Goal: Navigation & Orientation: Find specific page/section

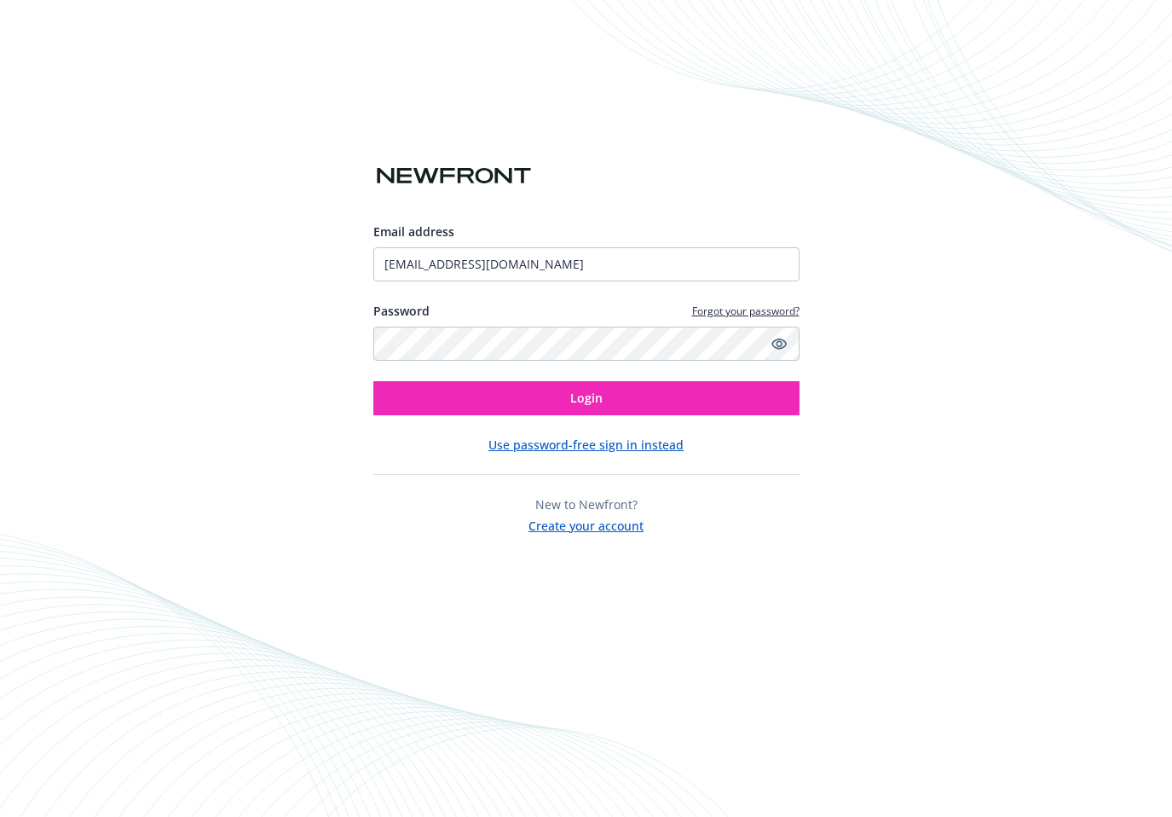
click at [558, 257] on input "[EMAIL_ADDRESS][DOMAIN_NAME]" at bounding box center [586, 264] width 426 height 34
click at [832, 136] on div "Email address [EMAIL_ADDRESS][DOMAIN_NAME] Password Forgot your password? Login…" at bounding box center [586, 408] width 1172 height 817
click at [690, 415] on div "Email address [EMAIL_ADDRESS][DOMAIN_NAME] Password Forgot your password? Login…" at bounding box center [586, 378] width 426 height 312
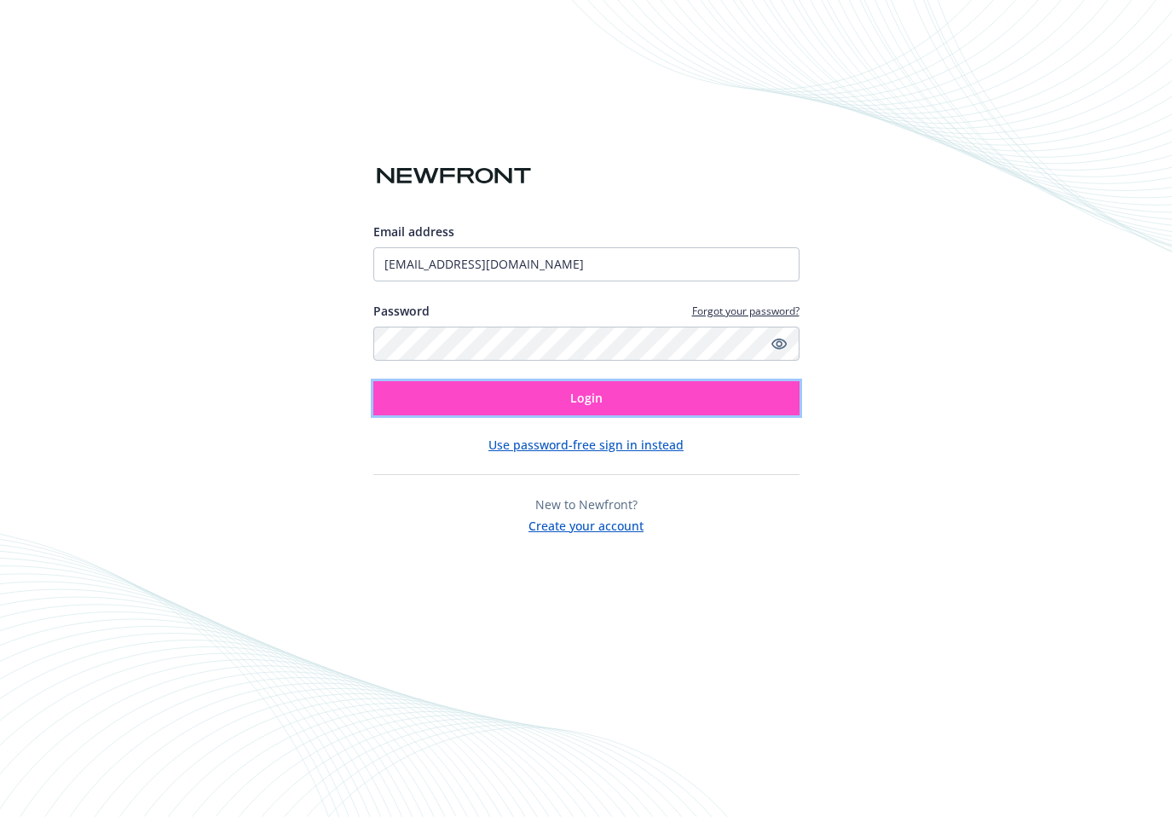
click at [696, 398] on button "Login" at bounding box center [586, 398] width 426 height 34
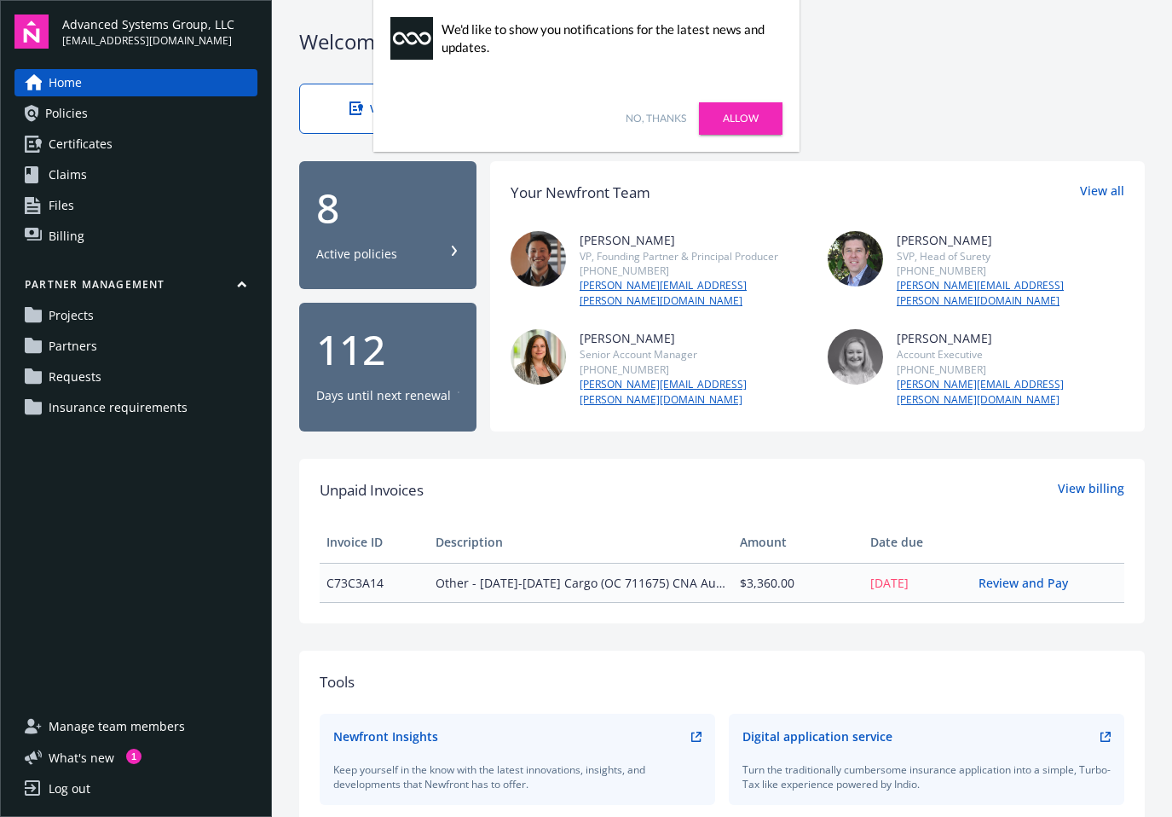
click at [657, 124] on link "No, thanks" at bounding box center [656, 118] width 61 height 15
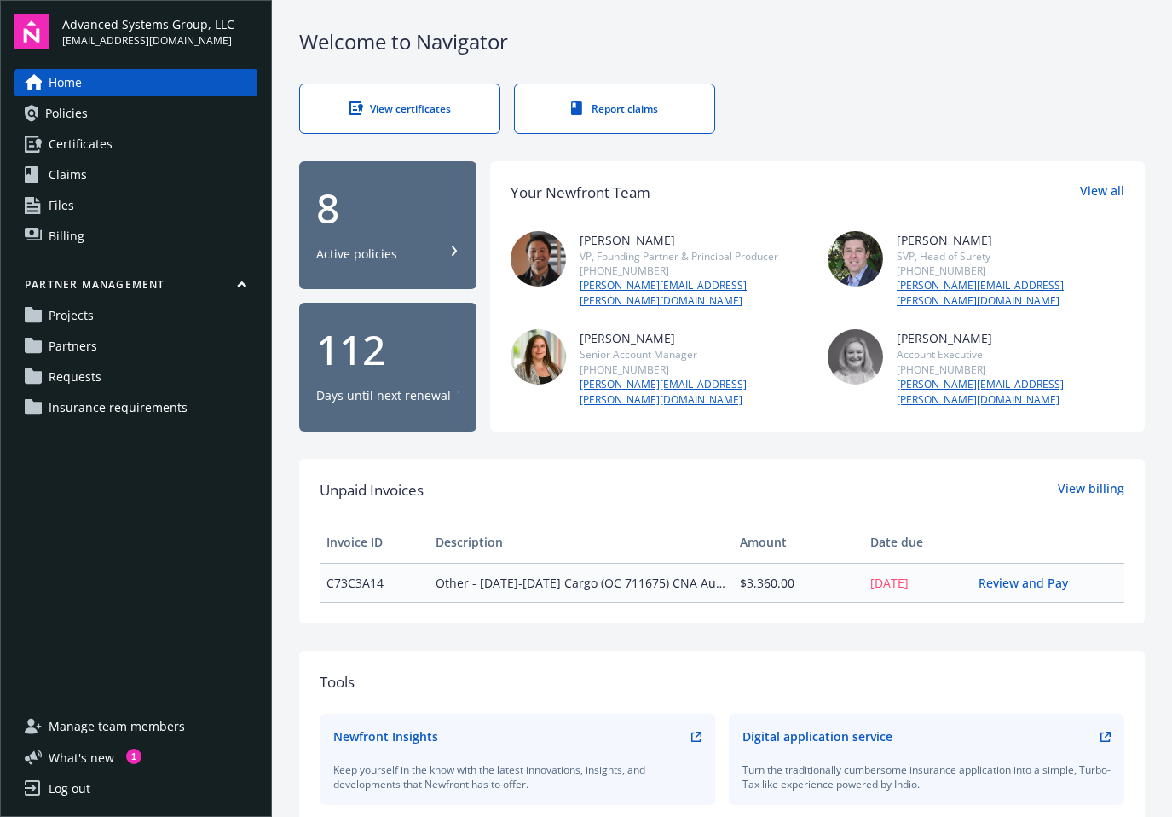
click at [1053, 72] on div "Welcome to Navigator View certificates Report claims 8 Active policies 112 Days…" at bounding box center [722, 615] width 900 height 1231
drag, startPoint x: 165, startPoint y: 556, endPoint x: 529, endPoint y: 393, distance: 398.7
click at [165, 556] on div "Home Policies Certificates Claims Files Billing Partner management Projects Par…" at bounding box center [135, 380] width 243 height 623
click at [950, 101] on div "View certificates Report claims" at bounding box center [722, 109] width 846 height 50
click at [886, 84] on div "View certificates Report claims" at bounding box center [722, 109] width 846 height 50
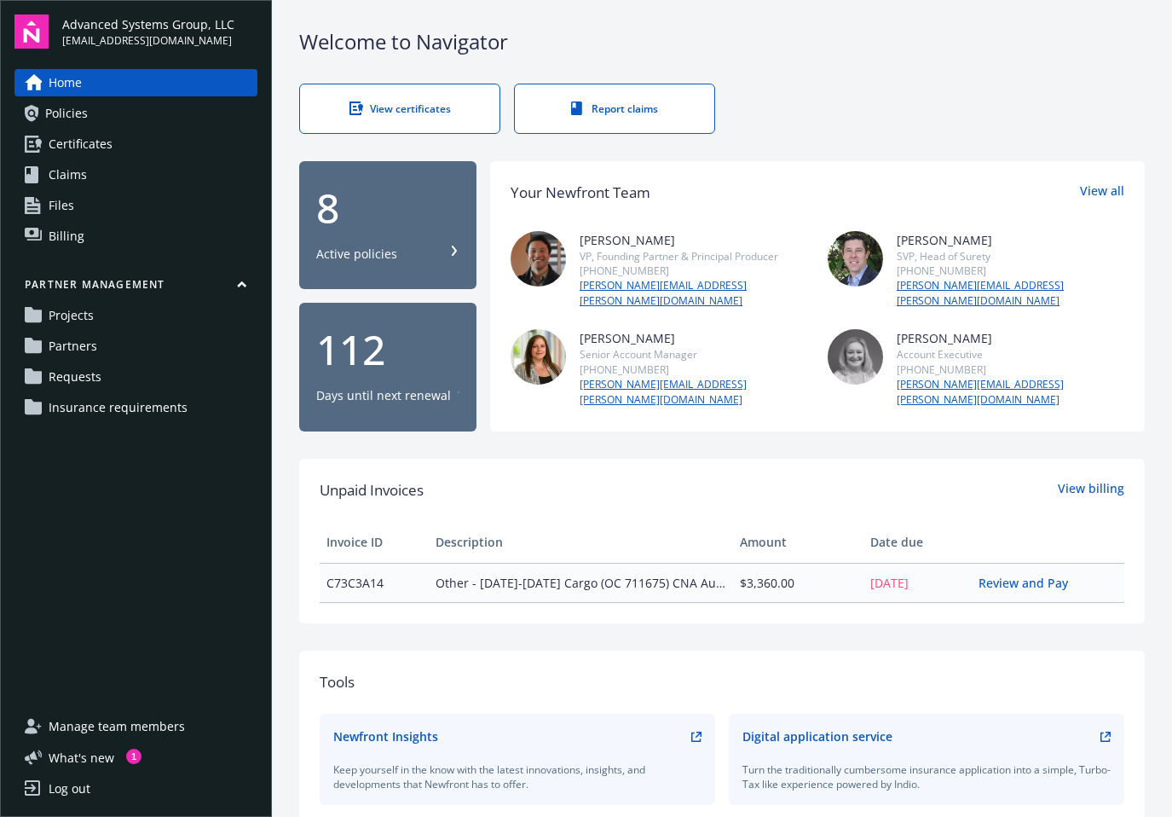
drag, startPoint x: 959, startPoint y: 41, endPoint x: 736, endPoint y: 44, distance: 223.3
click at [945, 43] on div "Welcome to Navigator" at bounding box center [722, 41] width 846 height 29
drag, startPoint x: 427, startPoint y: 0, endPoint x: 963, endPoint y: 90, distance: 543.7
click at [963, 90] on div "View certificates Report claims" at bounding box center [722, 109] width 846 height 50
click at [964, 92] on div "View certificates Report claims" at bounding box center [722, 109] width 846 height 50
